Goal: Communication & Community: Answer question/provide support

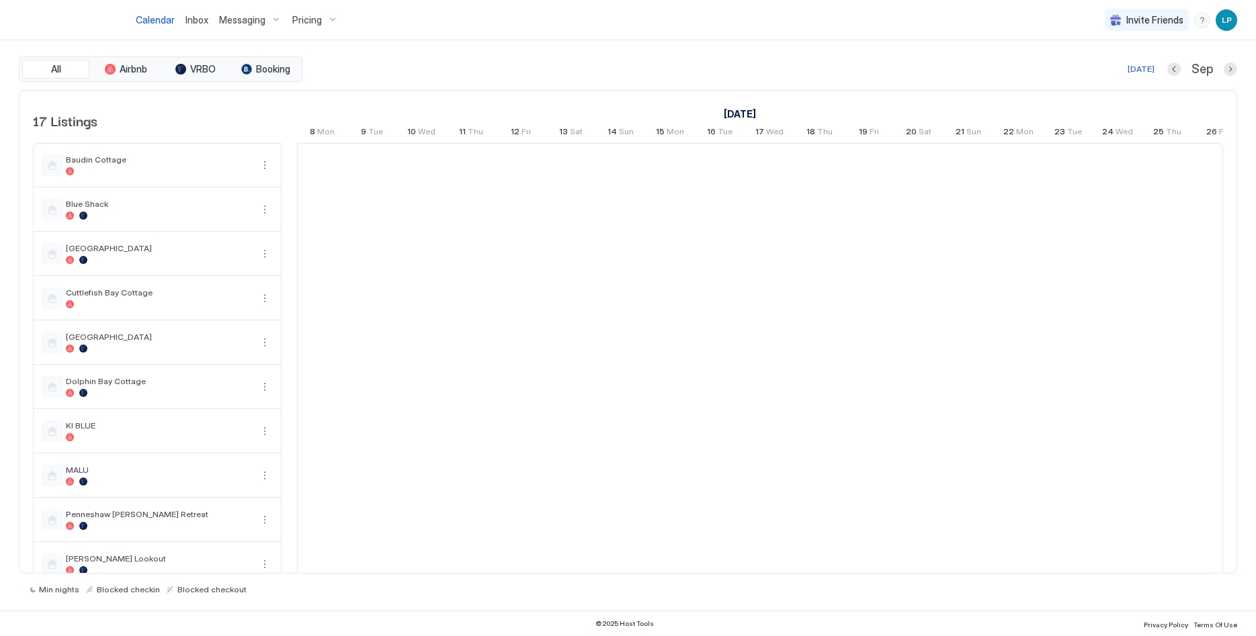
scroll to position [0, 746]
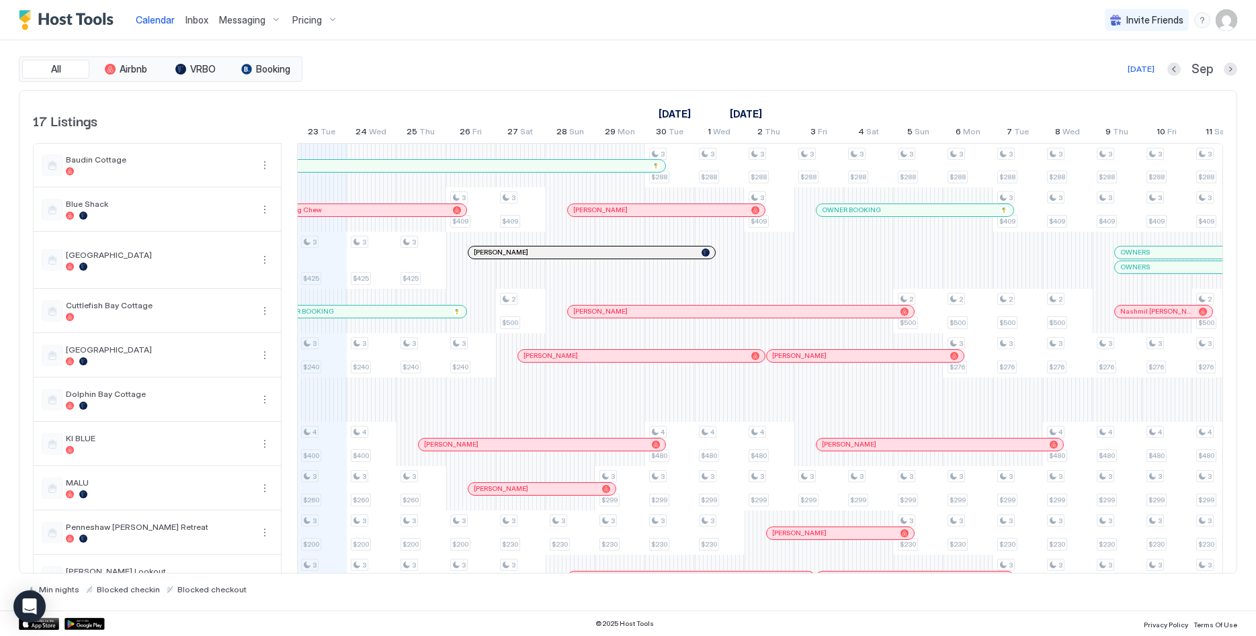
click at [187, 15] on span "Inbox" at bounding box center [196, 19] width 23 height 11
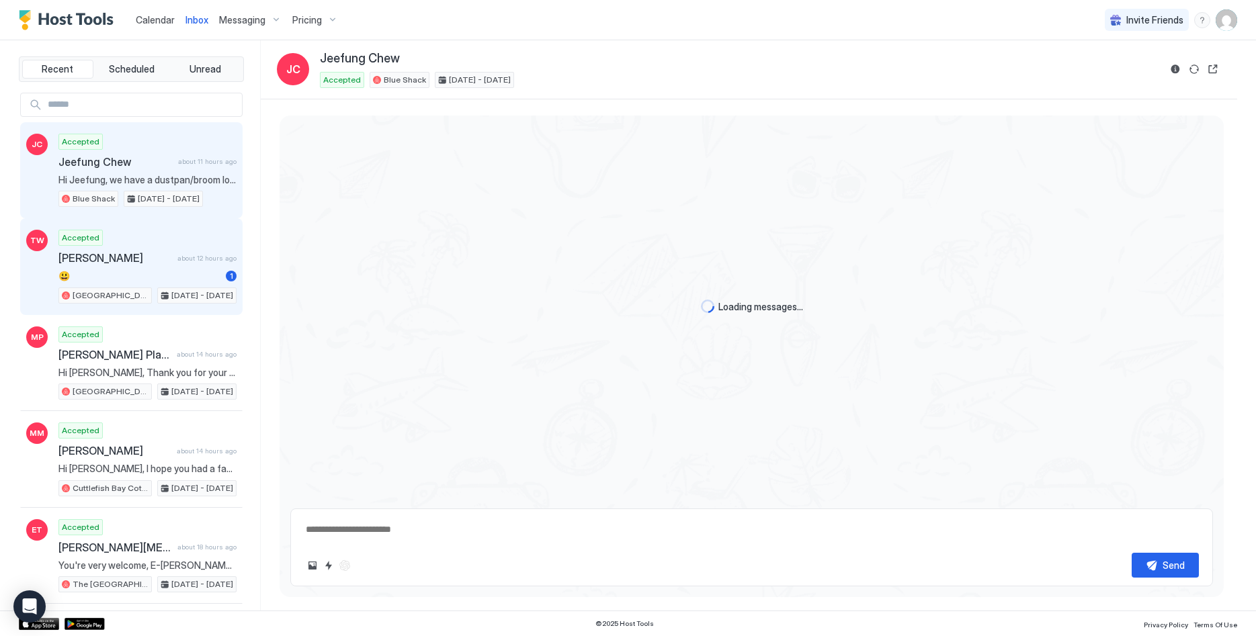
scroll to position [1653, 0]
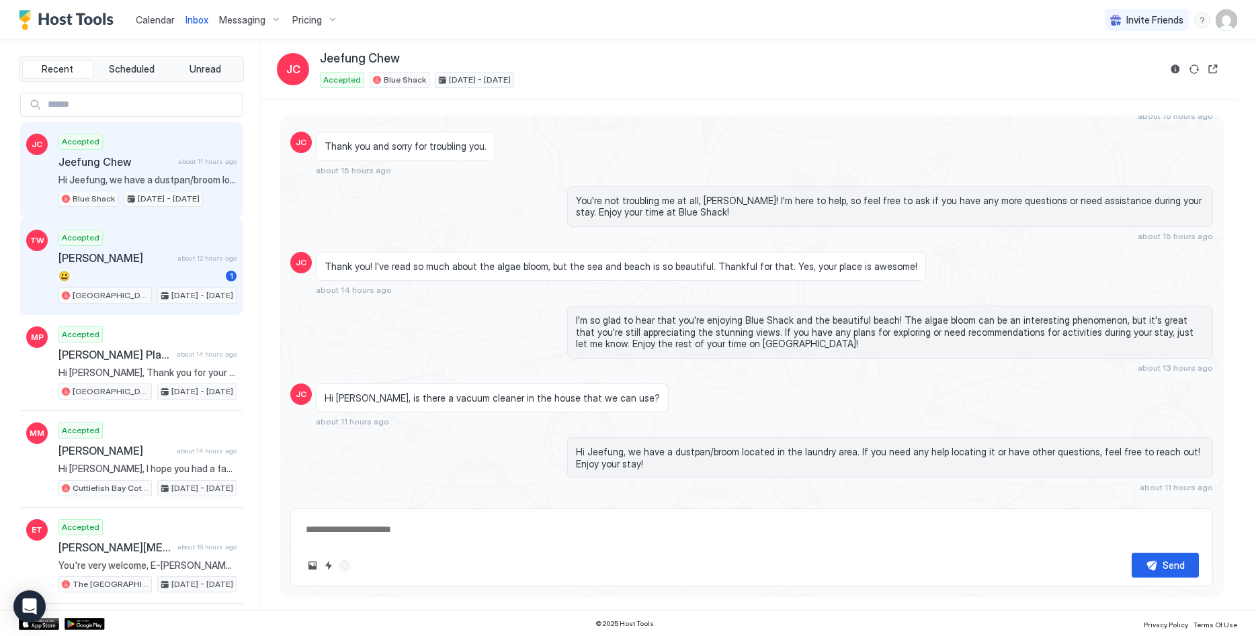
click at [139, 267] on div "Accepted [PERSON_NAME] about 12 hours ago 😃 1 [GEOGRAPHIC_DATA] [DATE] - [DATE]" at bounding box center [147, 267] width 178 height 74
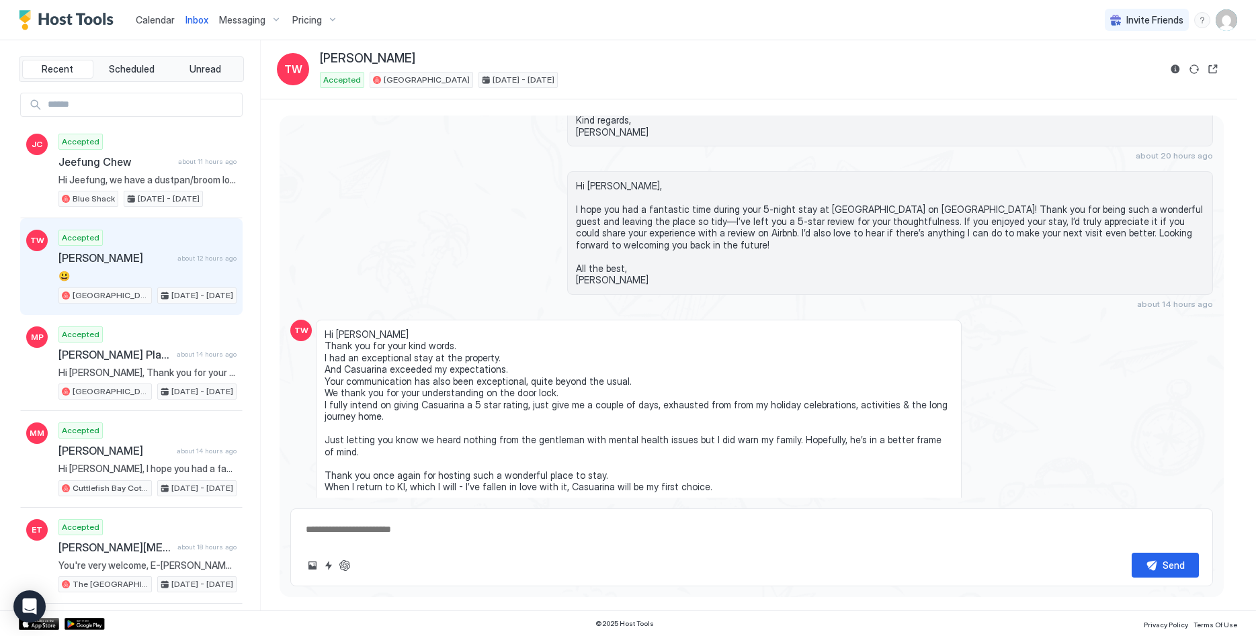
scroll to position [3566, 0]
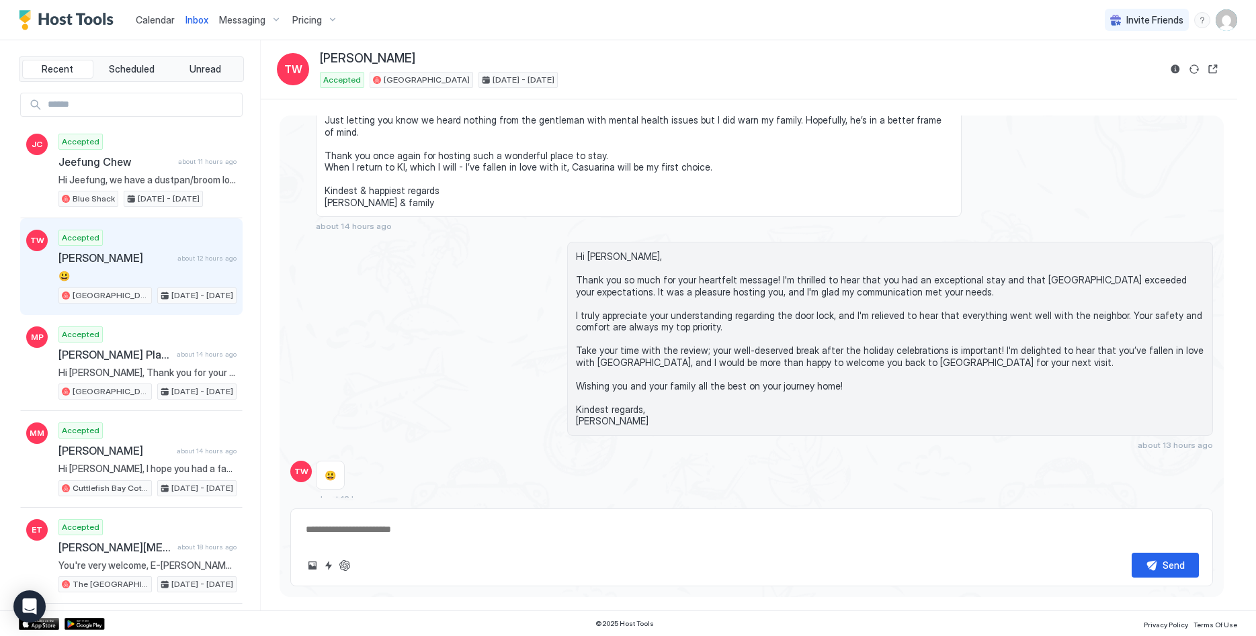
click at [337, 461] on div "😃" at bounding box center [330, 476] width 29 height 30
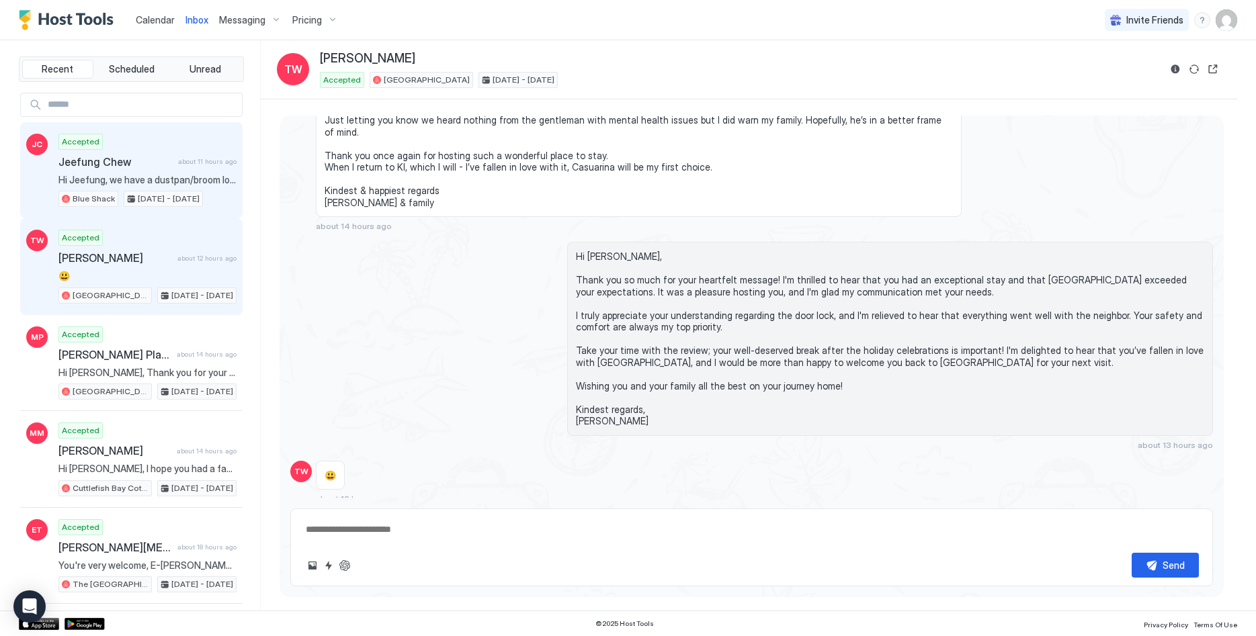
click at [166, 177] on span "Hi Jeefung, we have a dustpan/broom located in the laundry area. If you need an…" at bounding box center [147, 180] width 178 height 12
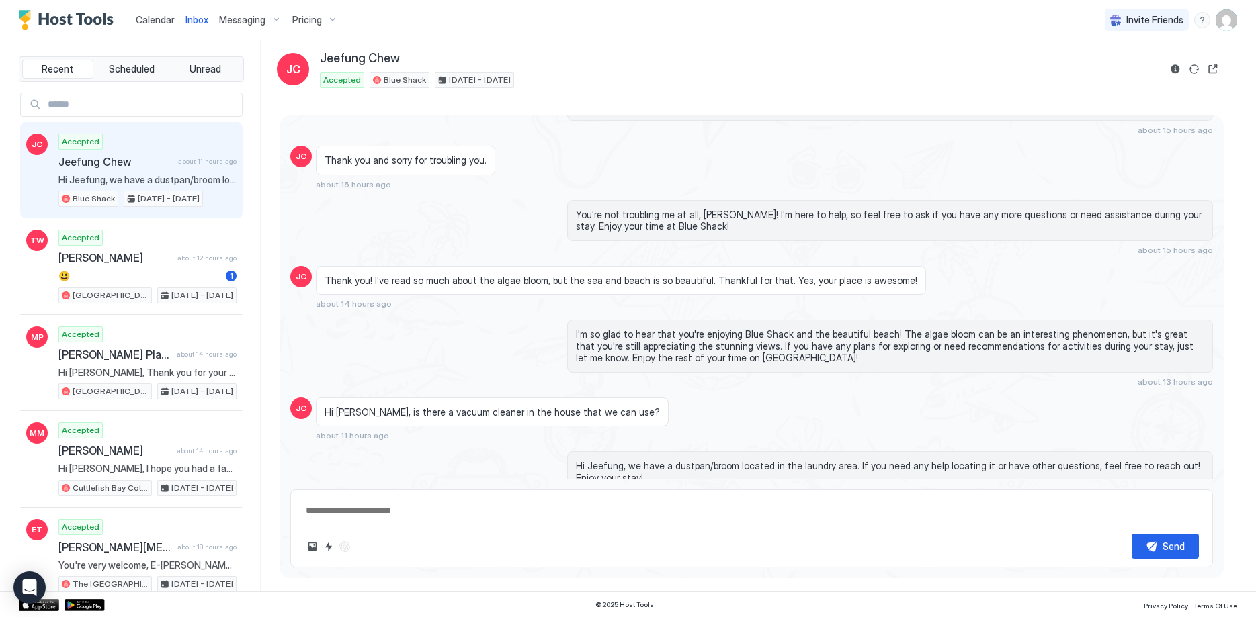
scroll to position [1667, 0]
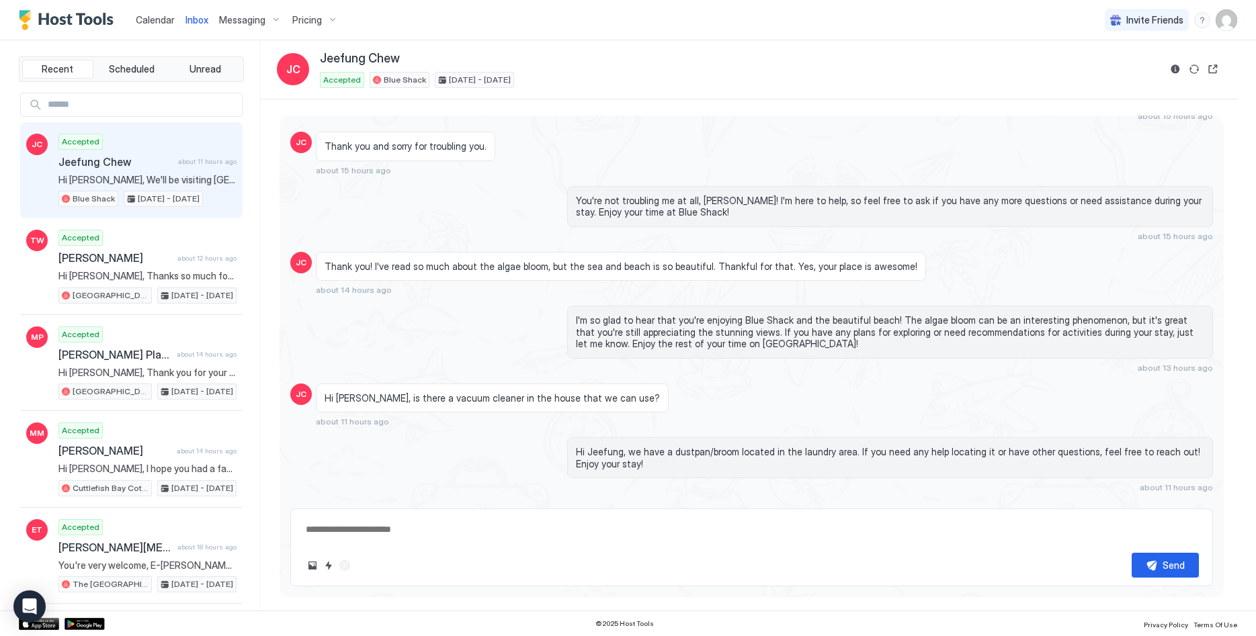
type textarea "*"
